Goal: Information Seeking & Learning: Learn about a topic

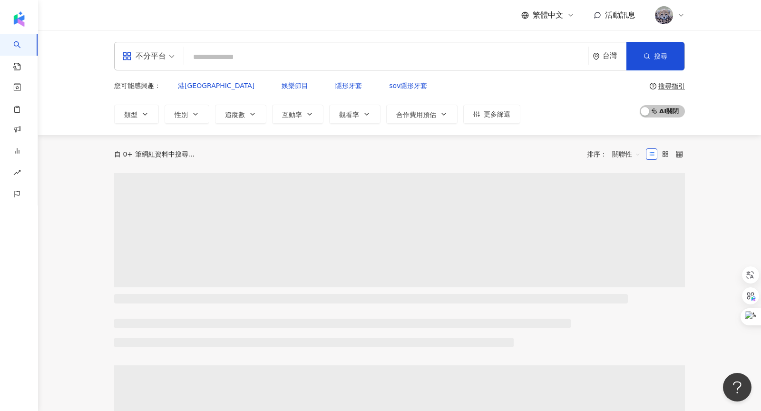
click at [291, 55] on input "search" at bounding box center [386, 57] width 396 height 18
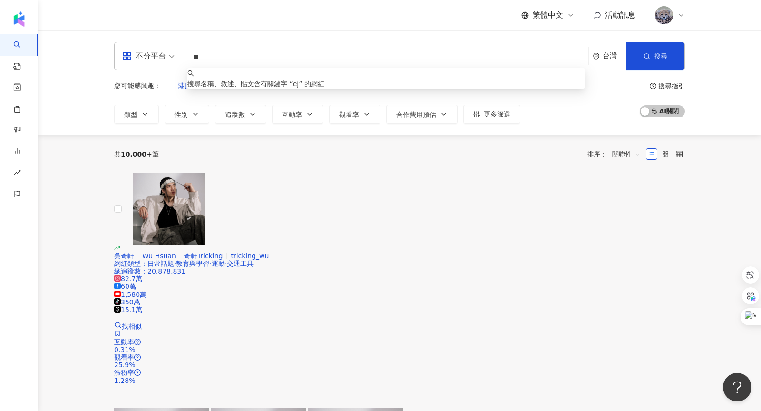
type input "*"
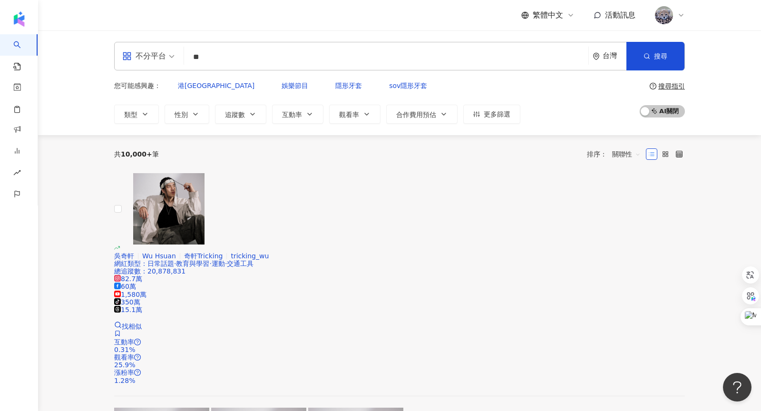
type input "**"
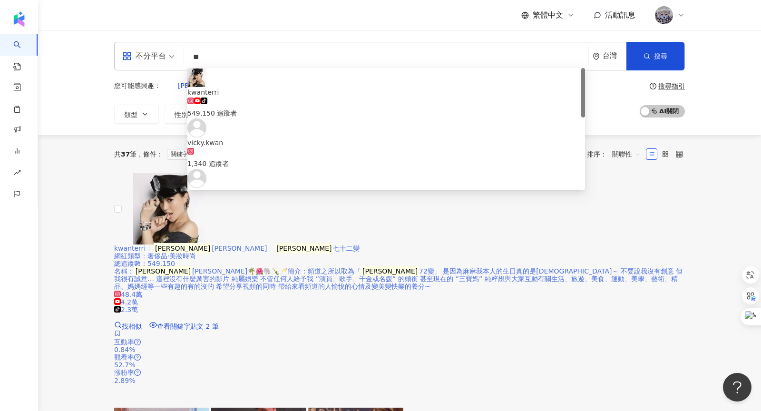
click at [333, 243] on mark "關穎" at bounding box center [304, 248] width 58 height 10
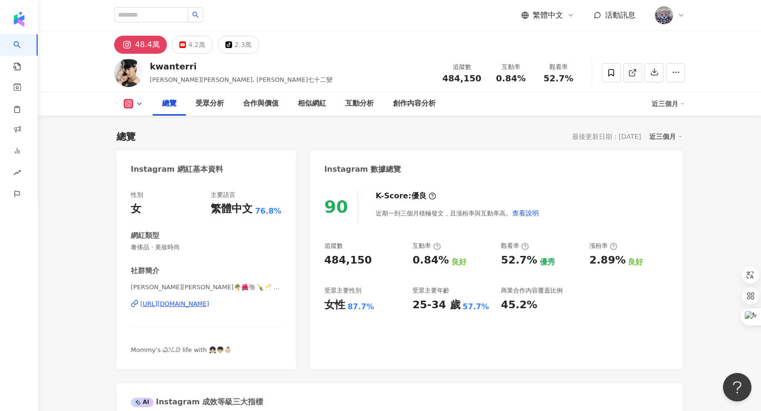
click at [262, 284] on span "[PERSON_NAME][PERSON_NAME]🌴🌺🐘🍾🥂 | kwanterri" at bounding box center [206, 287] width 151 height 9
click at [209, 305] on div "[URL][DOMAIN_NAME]" at bounding box center [174, 303] width 69 height 9
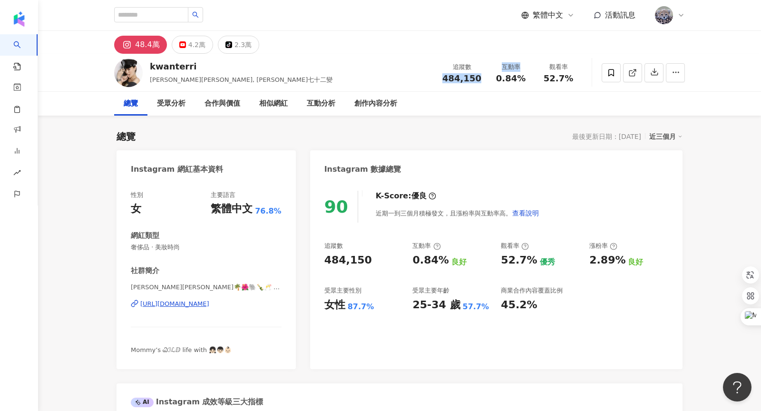
drag, startPoint x: 447, startPoint y: 77, endPoint x: 487, endPoint y: 77, distance: 39.9
click at [487, 77] on div "追蹤數 484,150 互動率 0.84% 觀看率 52.7%" at bounding box center [508, 72] width 145 height 28
click at [487, 77] on div "互動率 0.84%" at bounding box center [511, 72] width 48 height 20
drag, startPoint x: 447, startPoint y: 79, endPoint x: 479, endPoint y: 79, distance: 31.8
click at [479, 79] on div "484,150" at bounding box center [461, 79] width 39 height 10
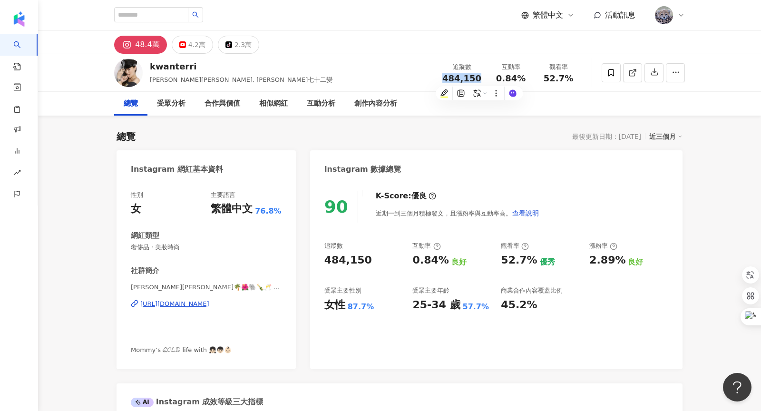
copy span "484,150"
drag, startPoint x: 499, startPoint y: 77, endPoint x: 528, endPoint y: 78, distance: 29.5
click at [528, 78] on div "0.84%" at bounding box center [510, 79] width 36 height 10
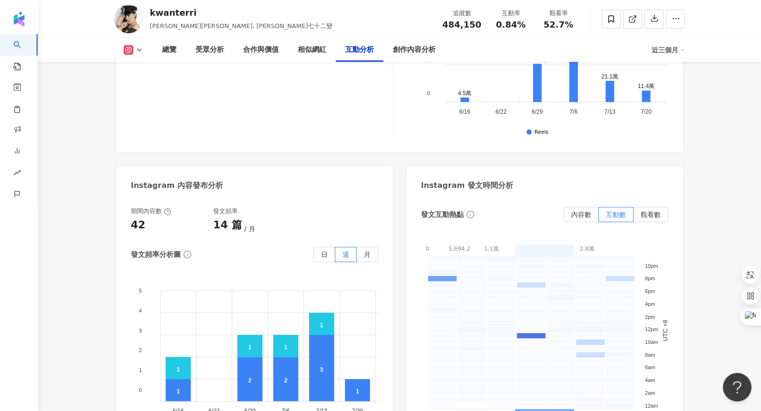
scroll to position [2772, 0]
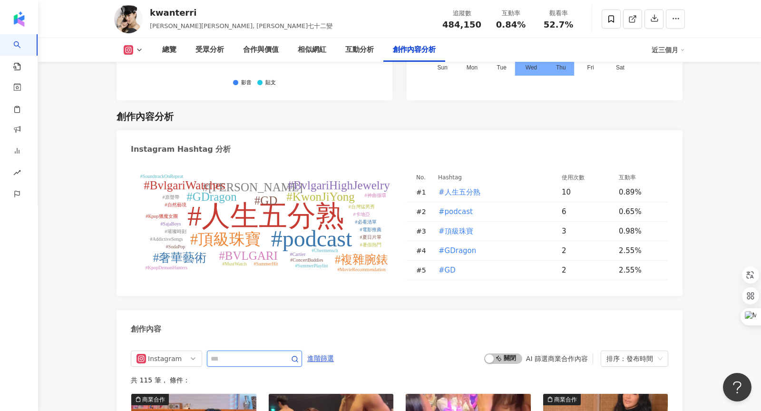
click at [243, 353] on input "text" at bounding box center [244, 358] width 67 height 11
type input "*"
type input "**"
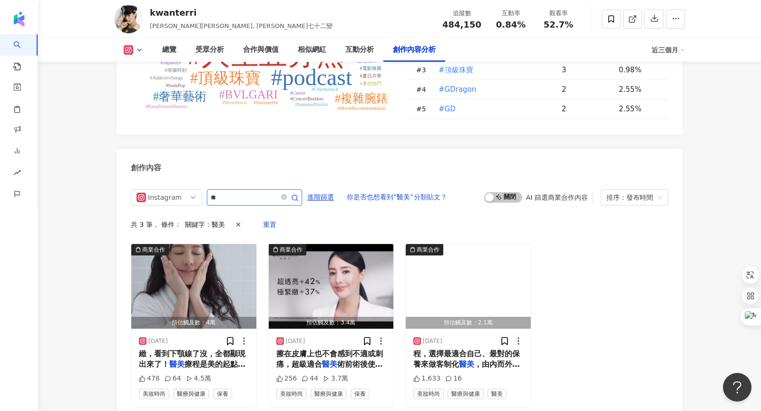
scroll to position [2929, 0]
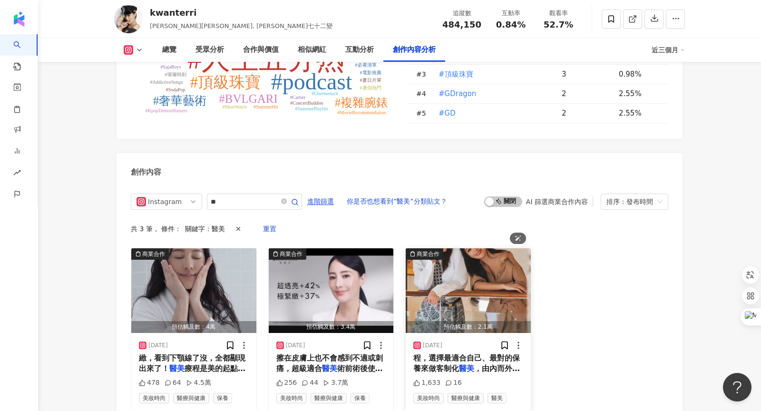
click at [484, 248] on img "button" at bounding box center [467, 290] width 125 height 85
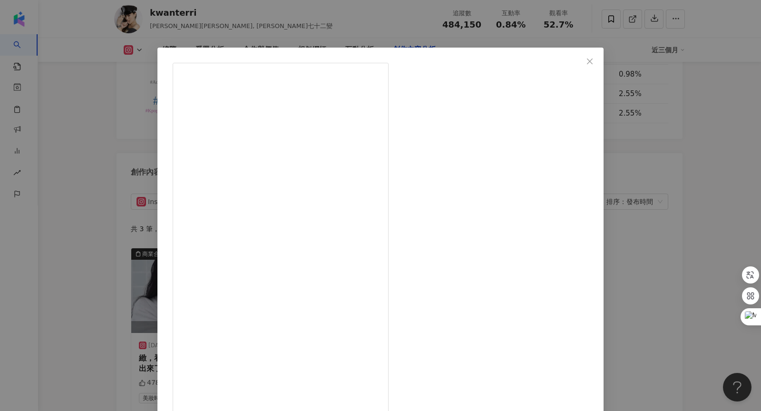
scroll to position [80, 0]
click at [580, 67] on button "Close" at bounding box center [589, 61] width 19 height 19
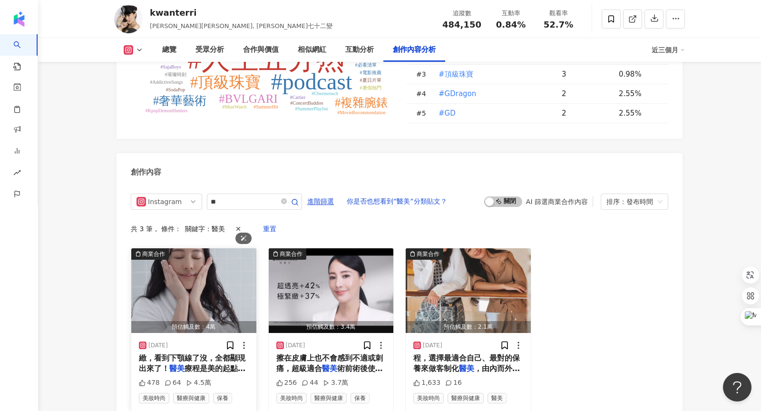
click at [181, 248] on img "button" at bounding box center [193, 290] width 125 height 85
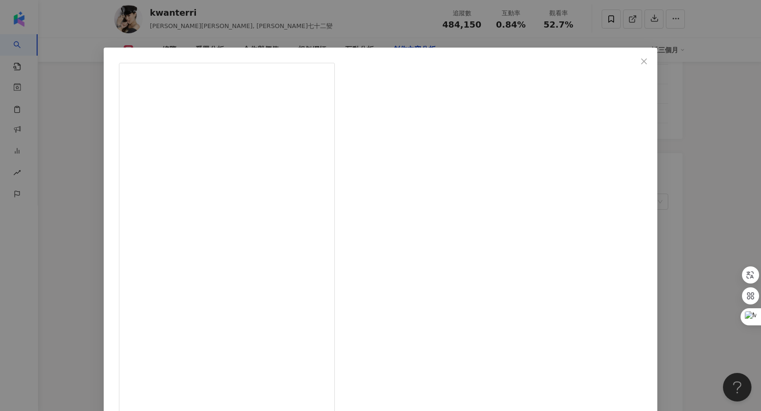
scroll to position [16, 0]
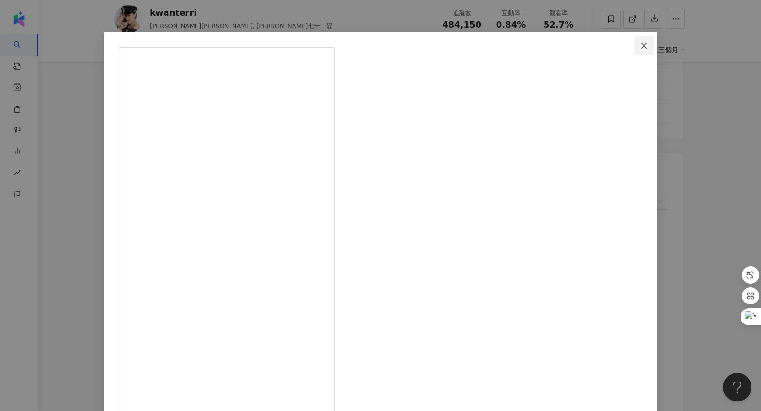
click at [640, 43] on icon "close" at bounding box center [644, 46] width 8 height 8
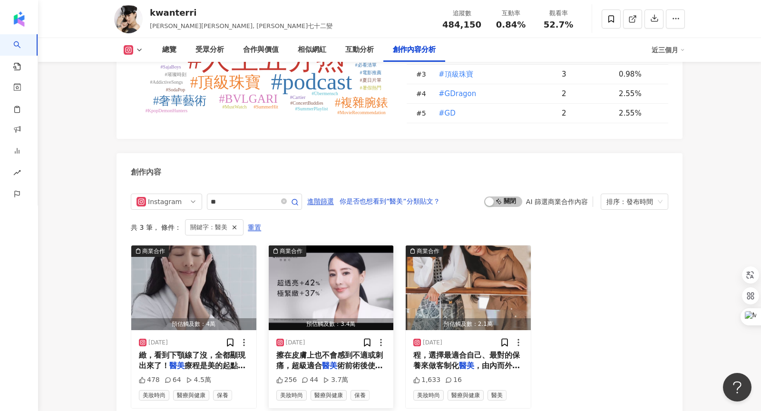
scroll to position [2929, 0]
click at [198, 245] on img "button" at bounding box center [193, 287] width 125 height 85
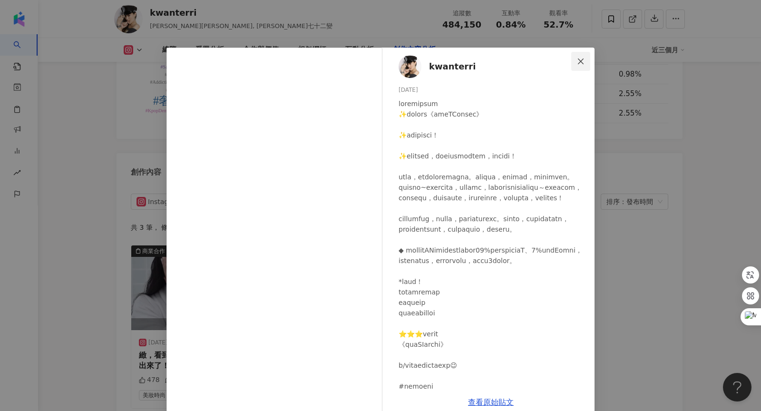
click at [580, 68] on button "Close" at bounding box center [580, 61] width 19 height 19
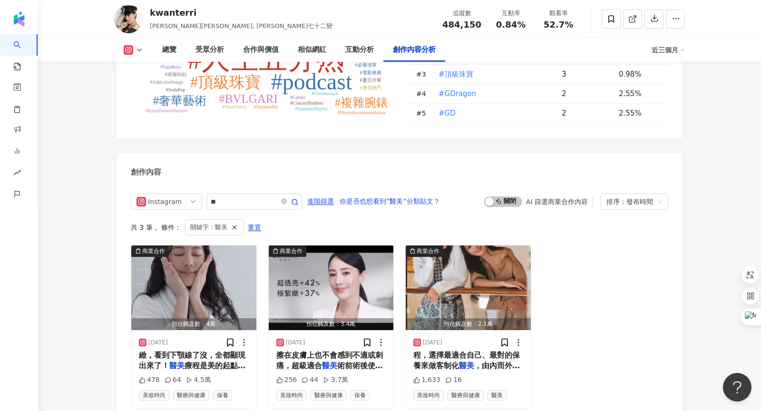
scroll to position [2966, 0]
